Goal: Information Seeking & Learning: Find specific fact

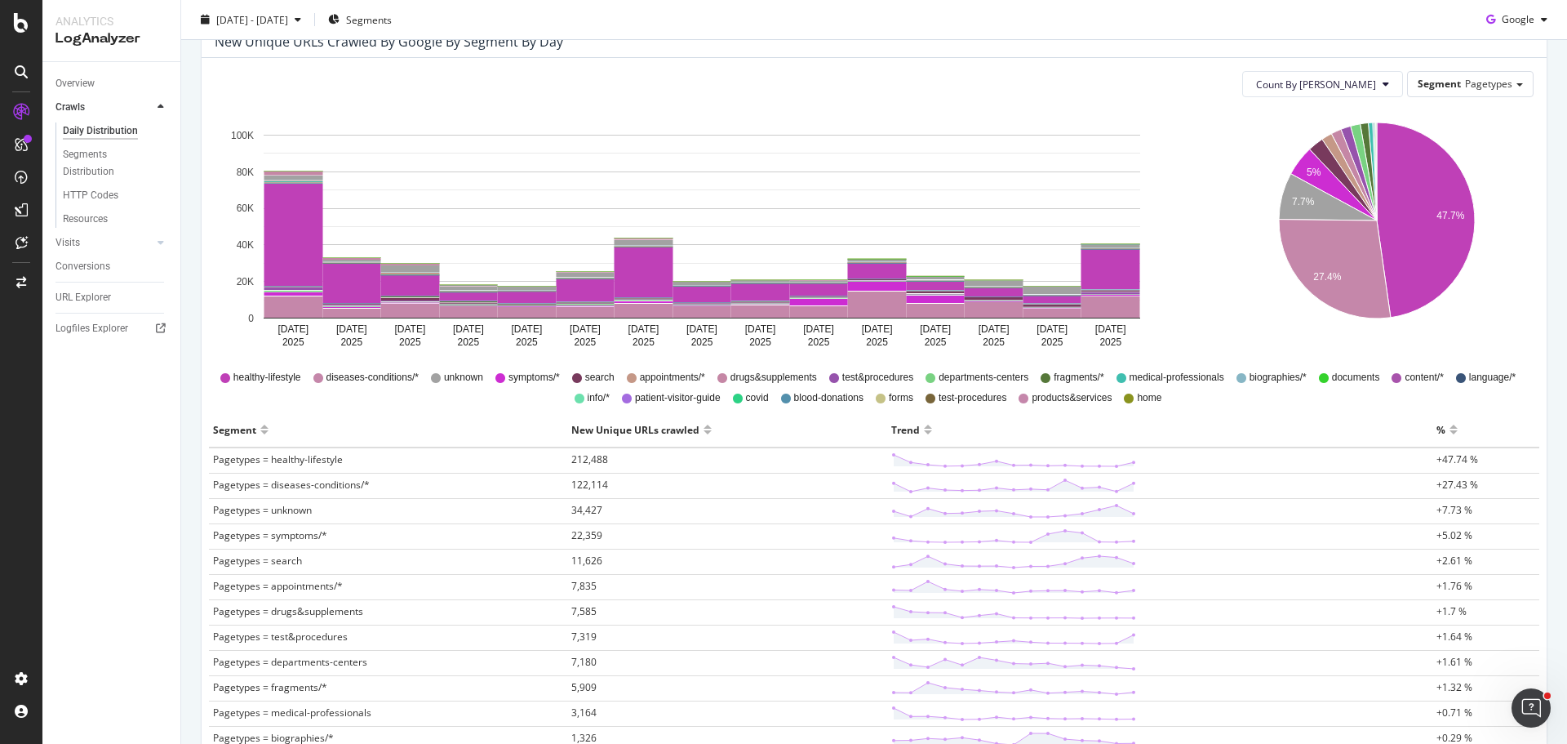
scroll to position [175, 0]
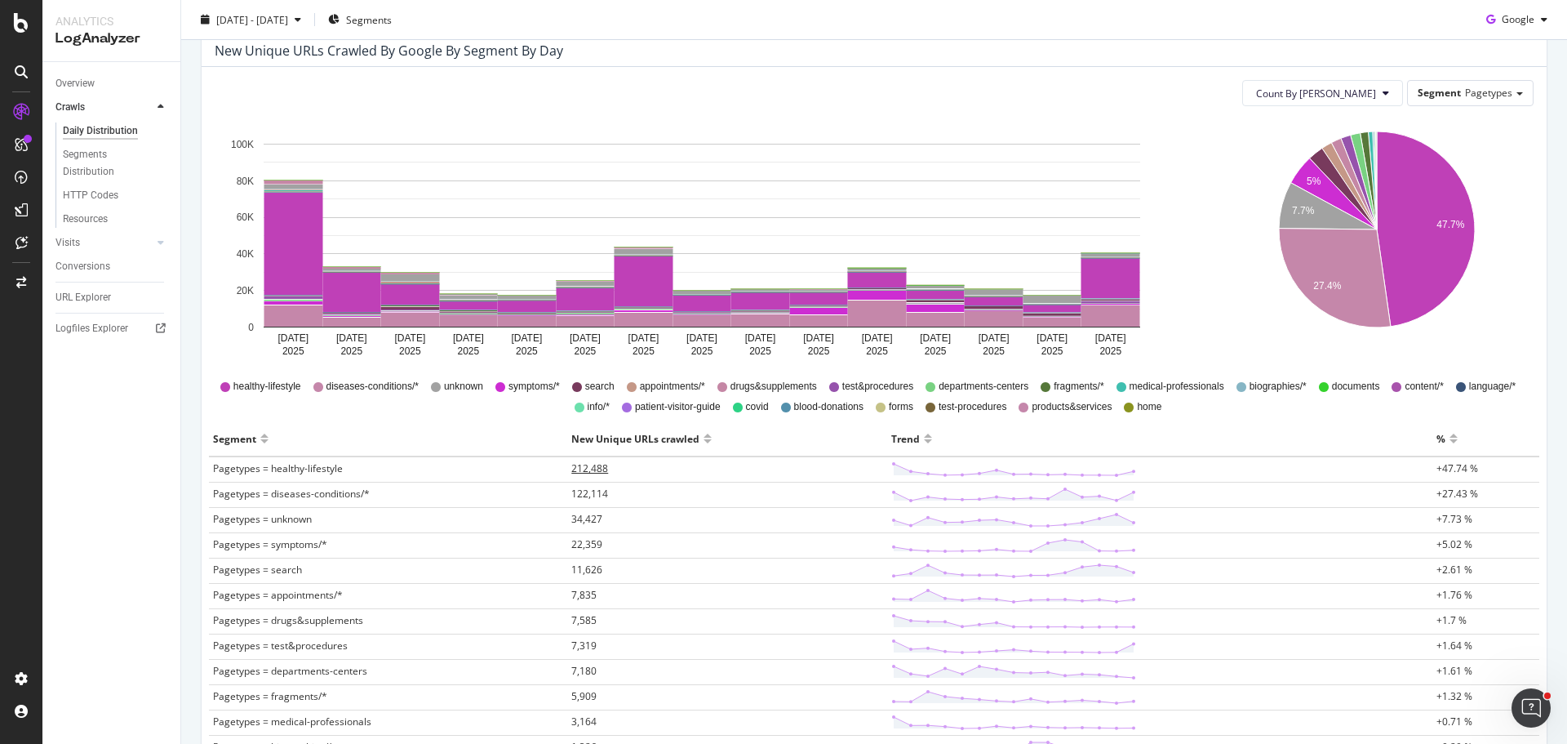
click at [579, 465] on span "212,488" at bounding box center [589, 468] width 37 height 14
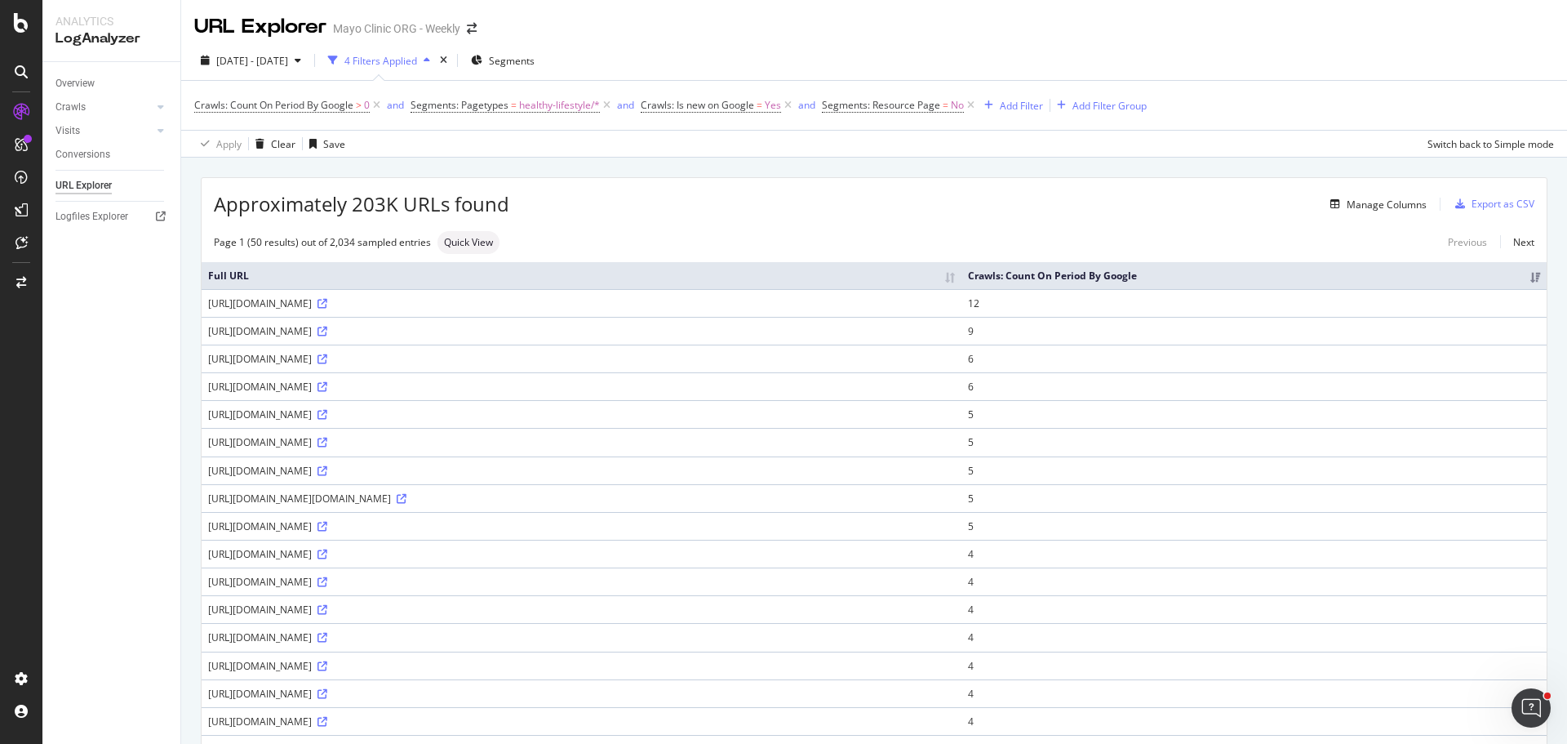
drag, startPoint x: 725, startPoint y: 346, endPoint x: 755, endPoint y: 344, distance: 30.3
click at [755, 310] on div "https://www.mayoclinic.org/es/healthy-lifestyle/weight-loss/expert-answers/vita…" at bounding box center [581, 303] width 747 height 14
copy div "srsltid"
click at [936, 213] on div "Manage Columns" at bounding box center [968, 204] width 918 height 20
drag, startPoint x: 718, startPoint y: 343, endPoint x: 756, endPoint y: 340, distance: 38.5
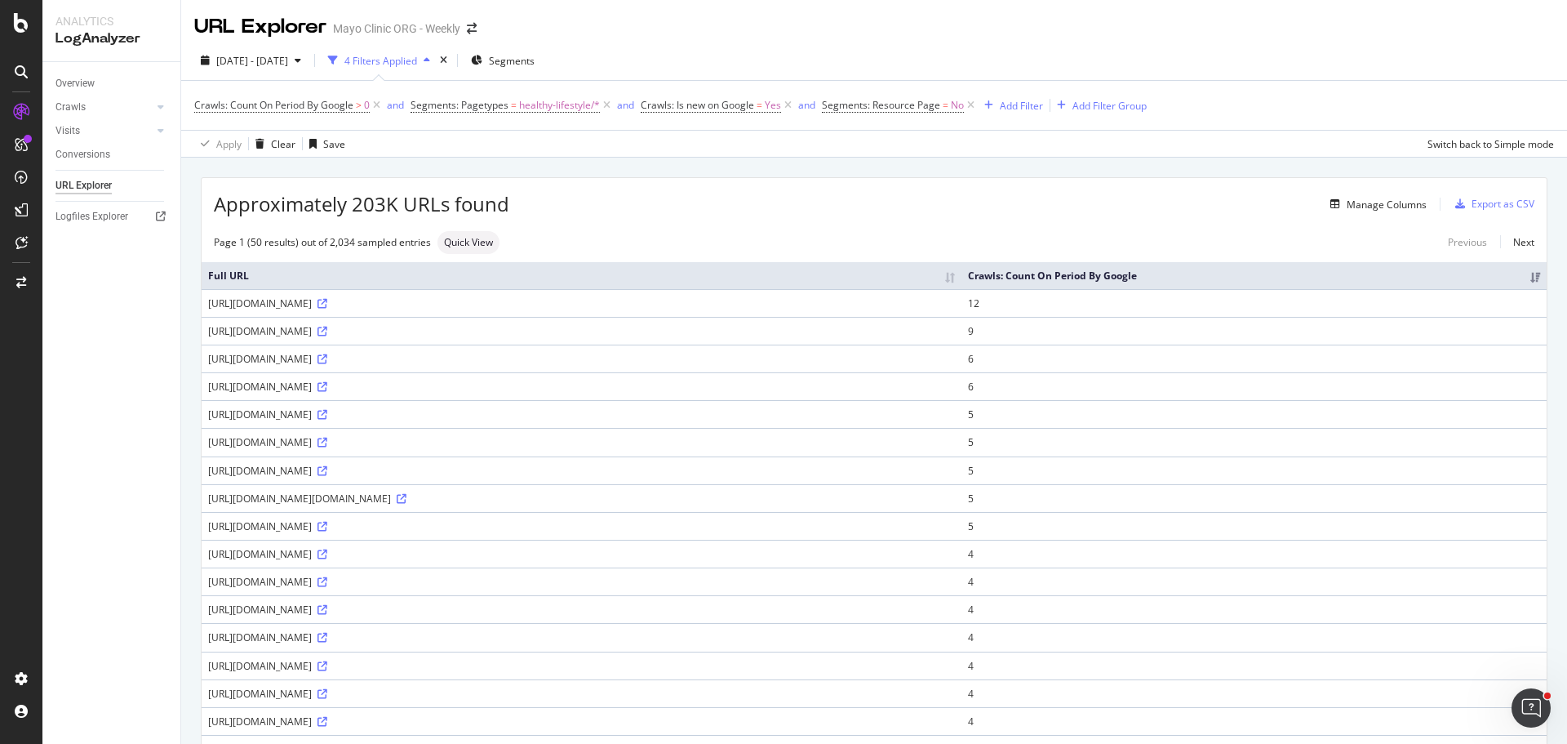
click at [756, 310] on div "https://www.mayoclinic.org/es/healthy-lifestyle/weight-loss/expert-answers/vita…" at bounding box center [581, 303] width 747 height 14
click at [798, 283] on th "Full URL" at bounding box center [582, 275] width 760 height 27
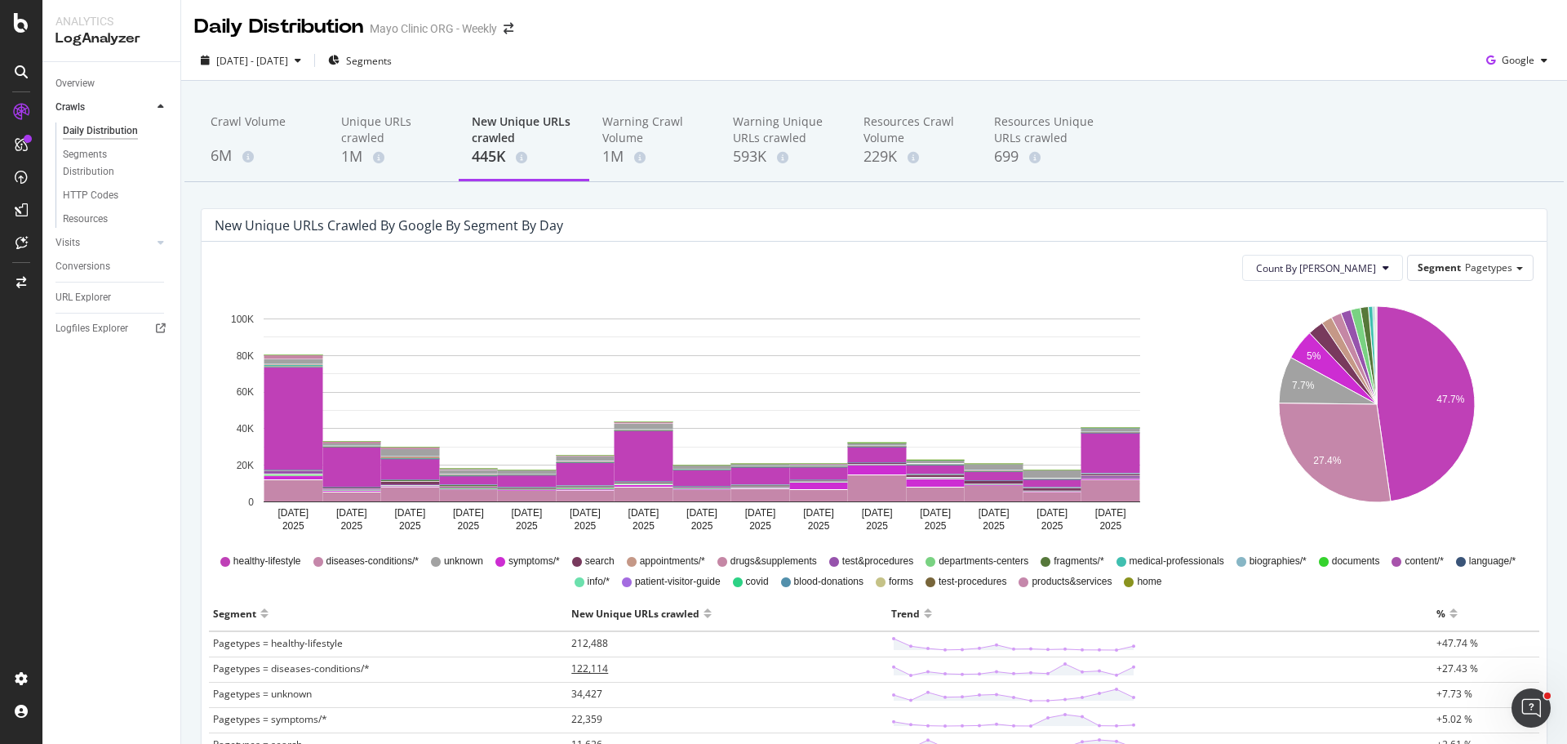
click at [588, 667] on span "122,114" at bounding box center [589, 668] width 37 height 14
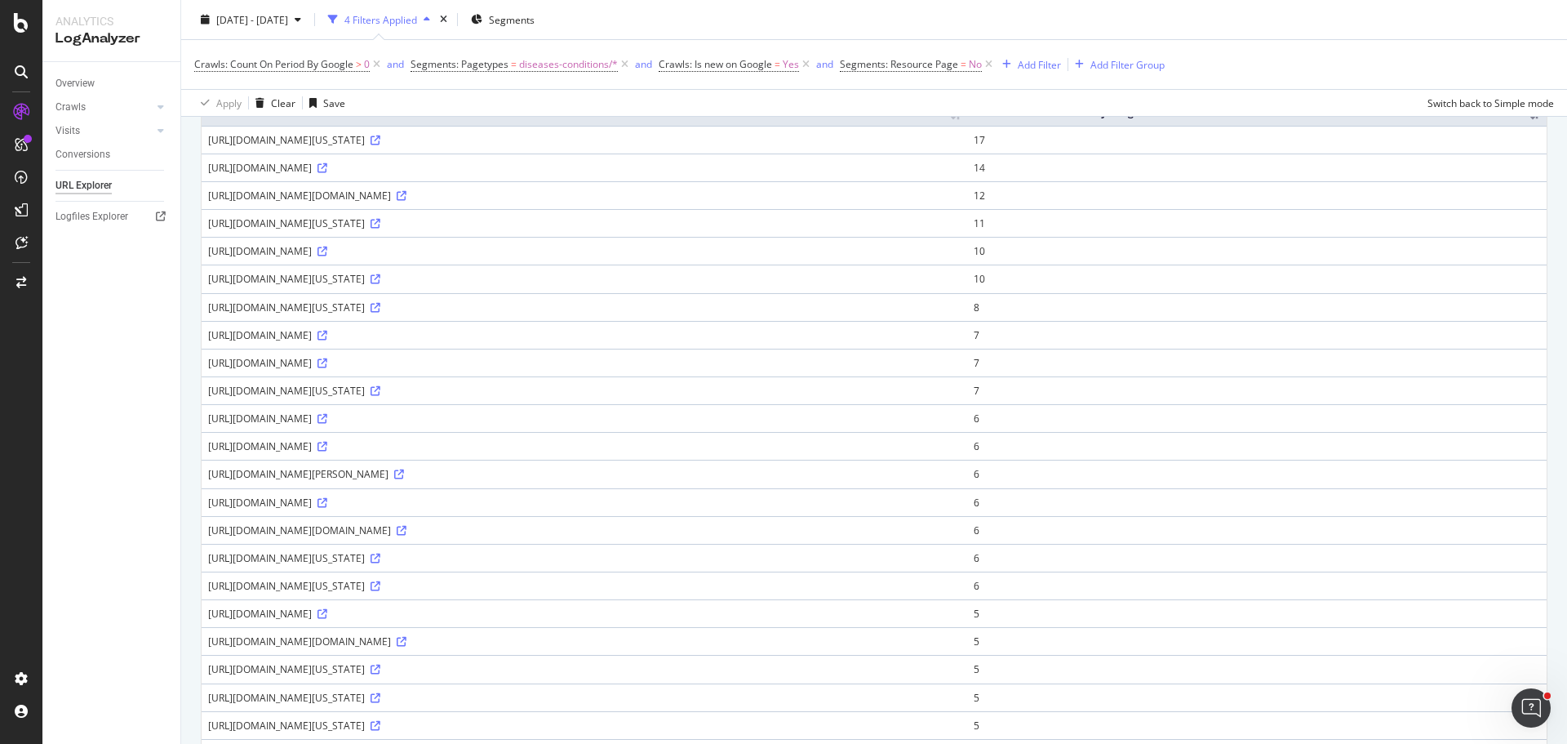
scroll to position [571, 0]
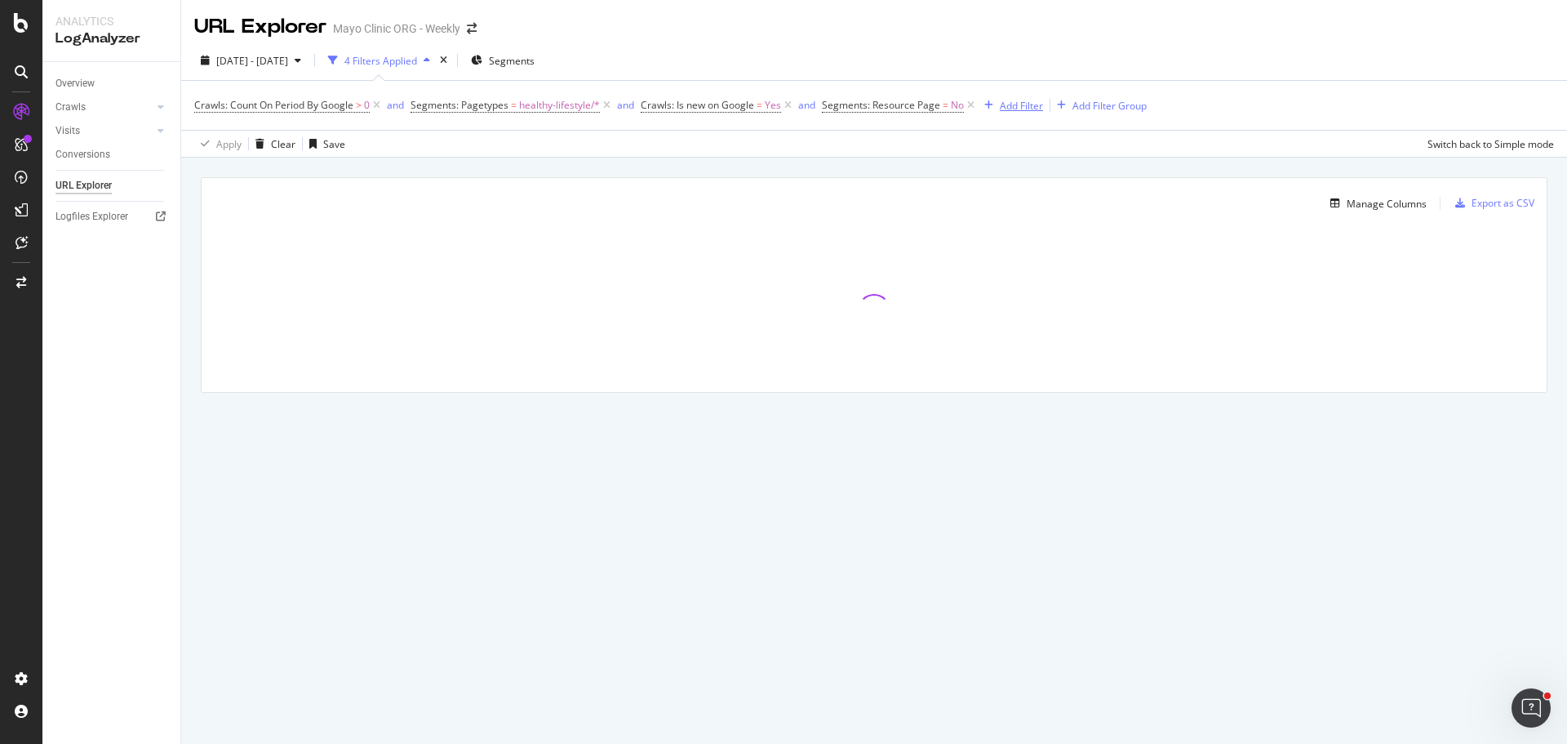
click at [1023, 101] on div "Add Filter" at bounding box center [1021, 106] width 43 height 14
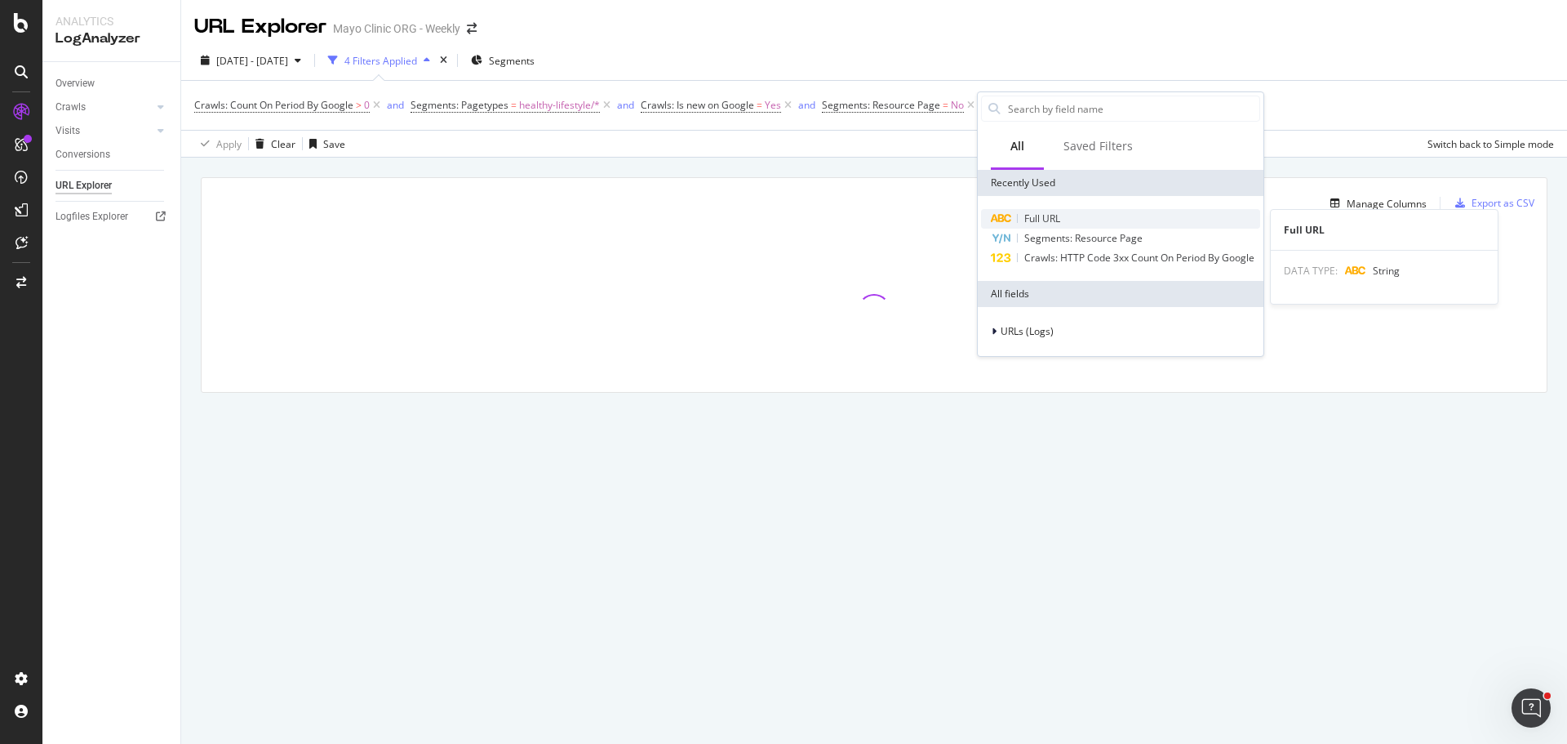
click at [1039, 214] on span "Full URL" at bounding box center [1043, 218] width 36 height 14
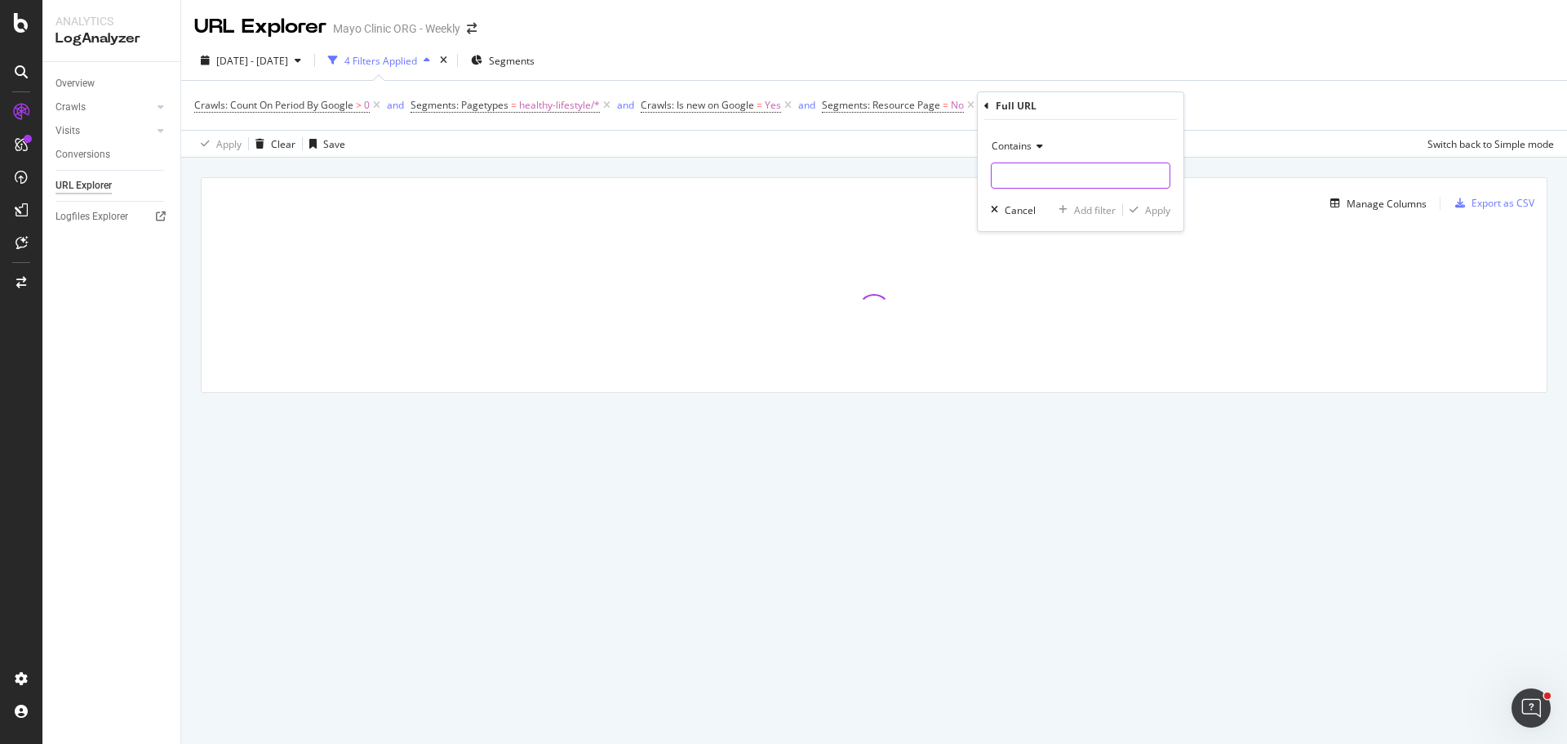
click at [1034, 182] on input "text" at bounding box center [1081, 175] width 178 height 26
paste input "srsltid"
type input "srsltid"
click at [1162, 210] on div "Apply" at bounding box center [1157, 210] width 25 height 14
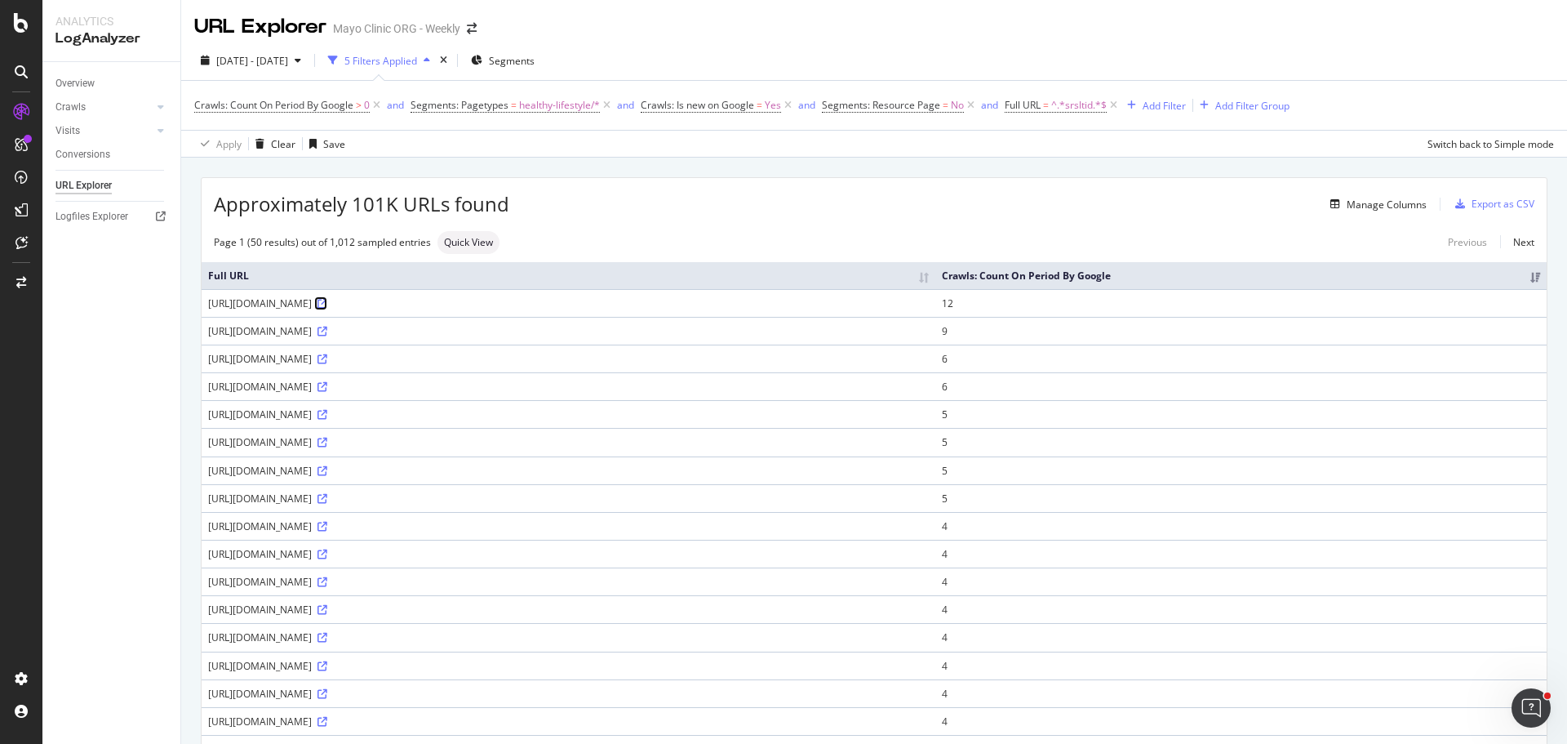
click at [327, 310] on link at bounding box center [321, 303] width 12 height 14
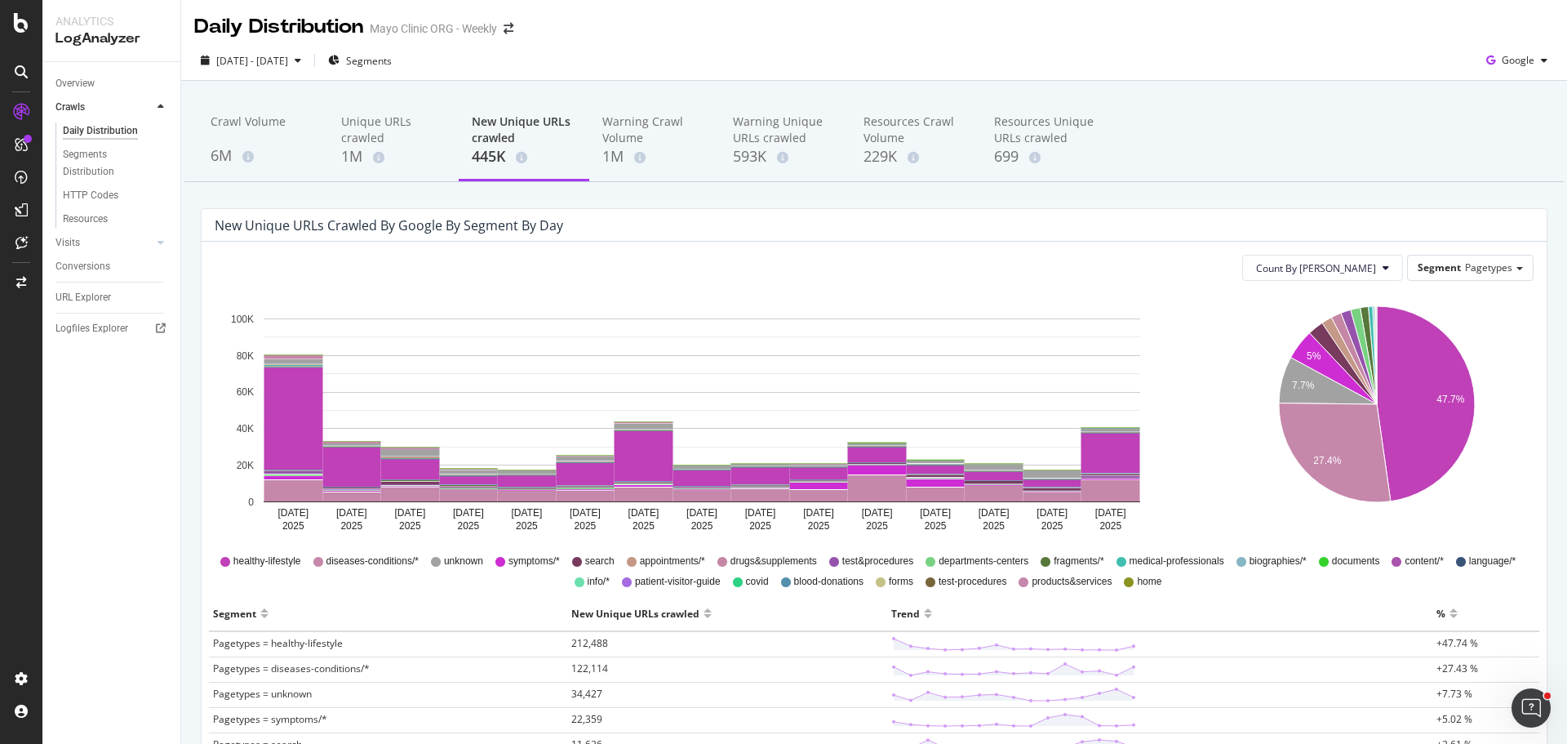
click at [815, 49] on div "[DATE] - [DATE] Segments Google" at bounding box center [874, 63] width 1386 height 33
